Goal: Task Accomplishment & Management: Use online tool/utility

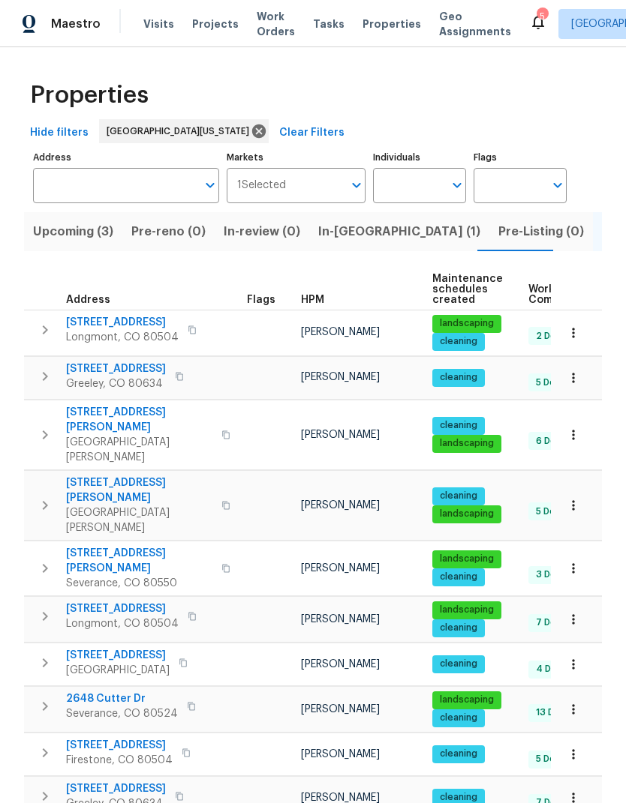
click at [143, 19] on span "Visits" at bounding box center [158, 24] width 31 height 15
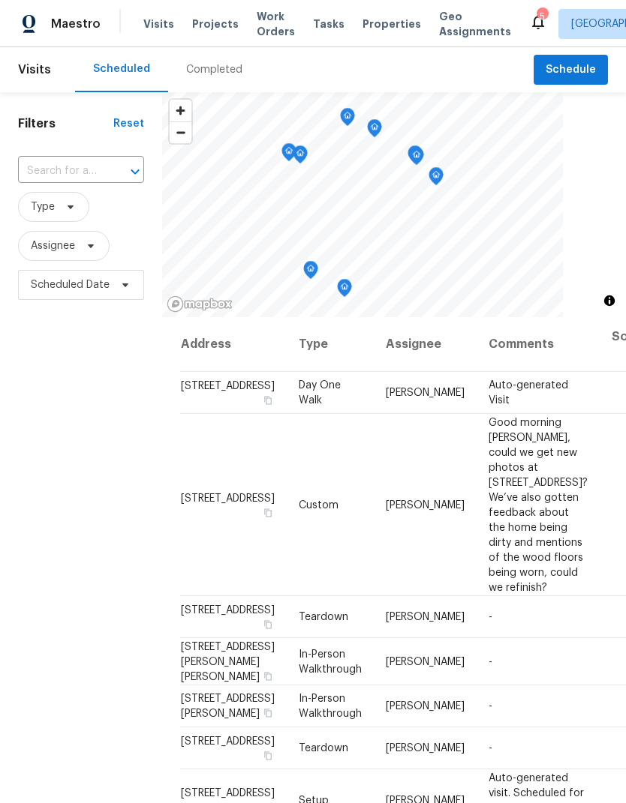
click at [61, 166] on input "text" at bounding box center [60, 171] width 84 height 23
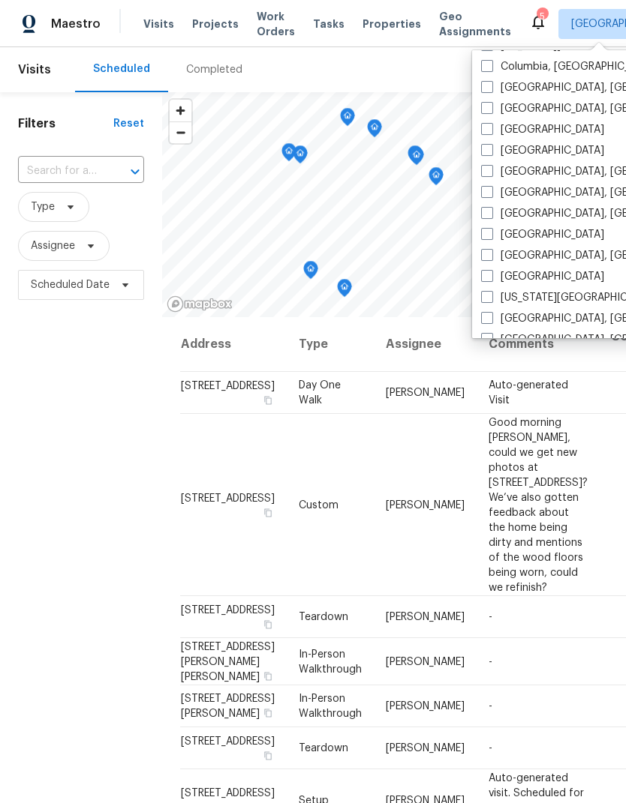
scroll to position [381, 0]
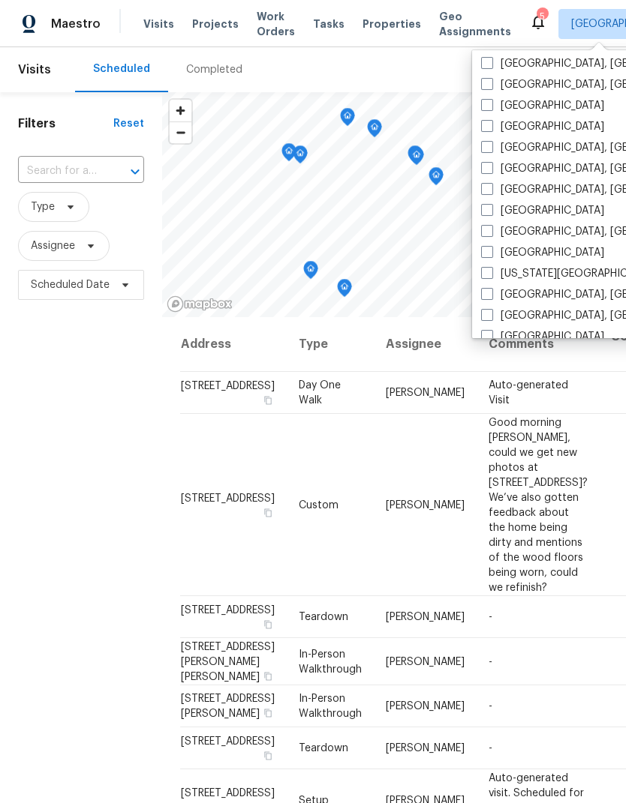
click at [544, 128] on div "[GEOGRAPHIC_DATA]" at bounding box center [627, 126] width 302 height 21
click at [530, 128] on label "[GEOGRAPHIC_DATA]" at bounding box center [542, 126] width 123 height 15
click at [491, 128] on input "[GEOGRAPHIC_DATA]" at bounding box center [486, 124] width 10 height 10
checkbox input "true"
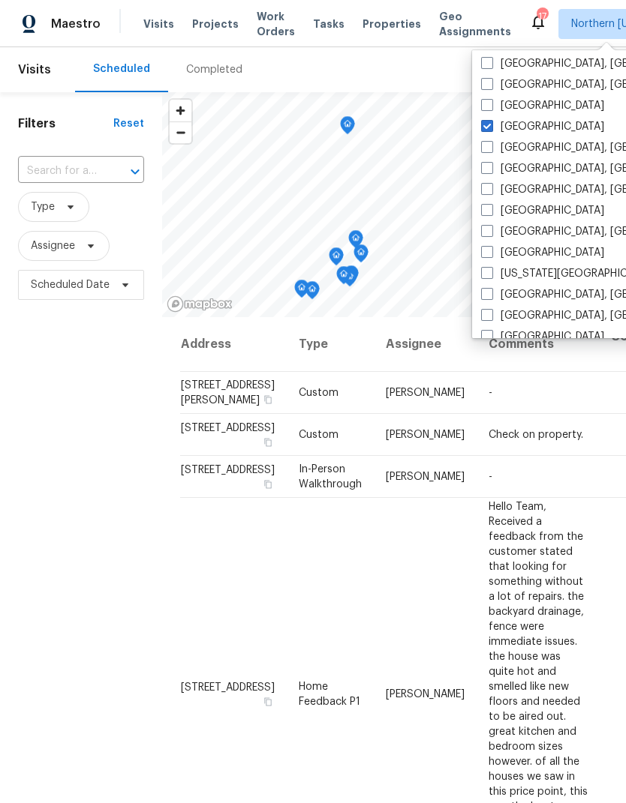
click at [46, 162] on input "text" at bounding box center [60, 171] width 84 height 23
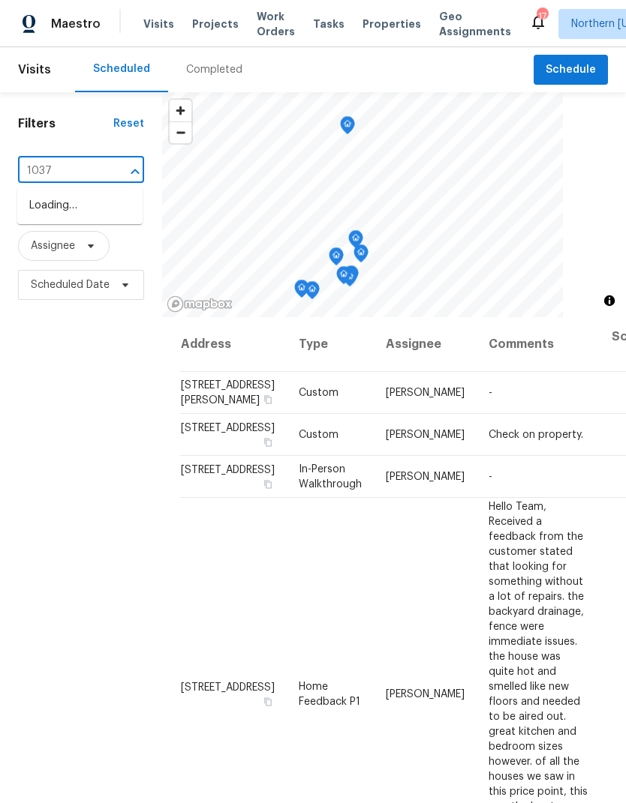
type input "10371"
click at [71, 218] on li "[STREET_ADDRESS]" at bounding box center [79, 206] width 125 height 25
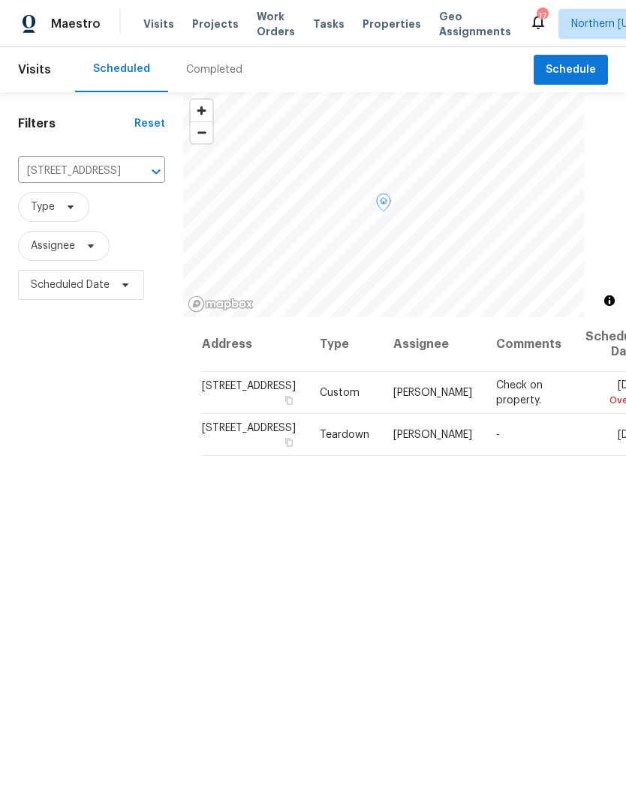
click at [0, 0] on icon at bounding box center [0, 0] width 0 height 0
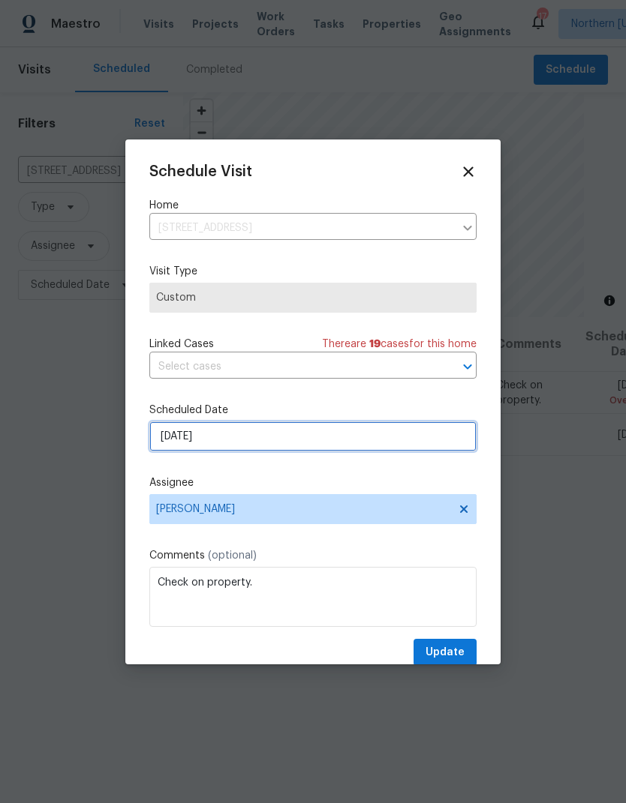
click at [177, 440] on input "[DATE]" at bounding box center [312, 437] width 327 height 30
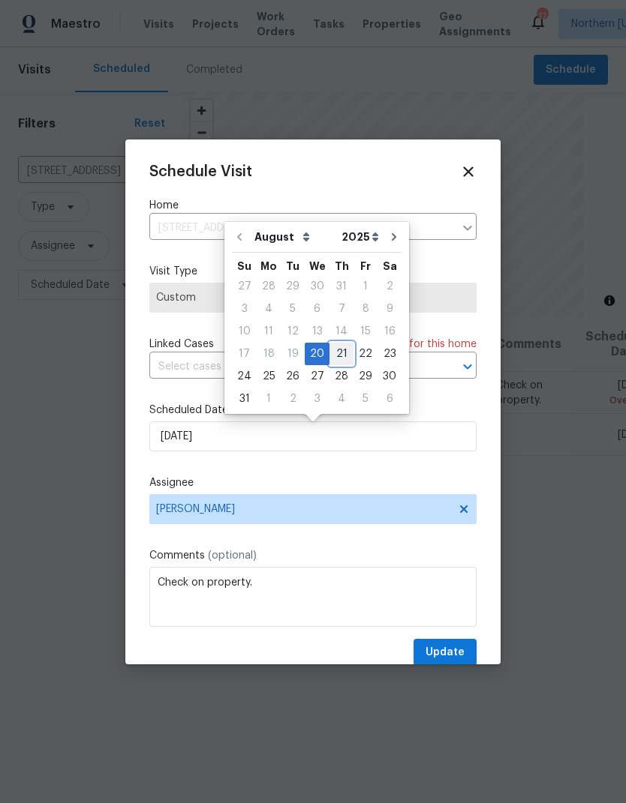
click at [338, 359] on div "21" at bounding box center [341, 354] width 24 height 21
type input "[DATE]"
